Goal: Find specific page/section: Find specific page/section

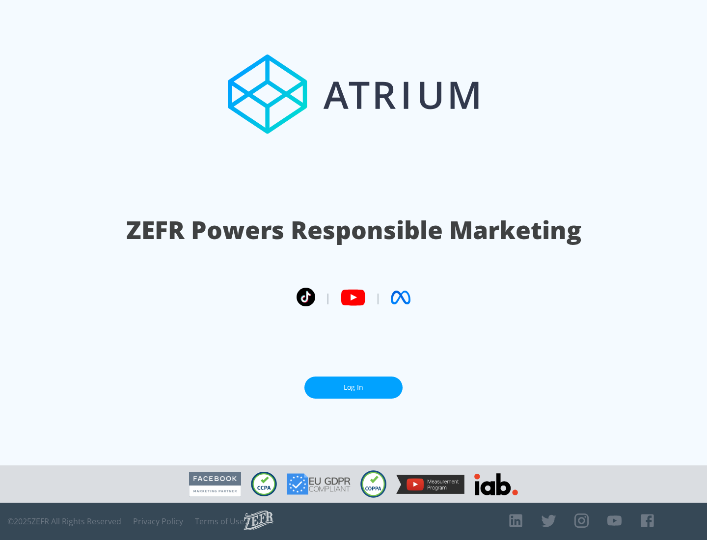
click at [354, 387] on link "Log In" at bounding box center [353, 388] width 98 height 22
